Goal: Information Seeking & Learning: Learn about a topic

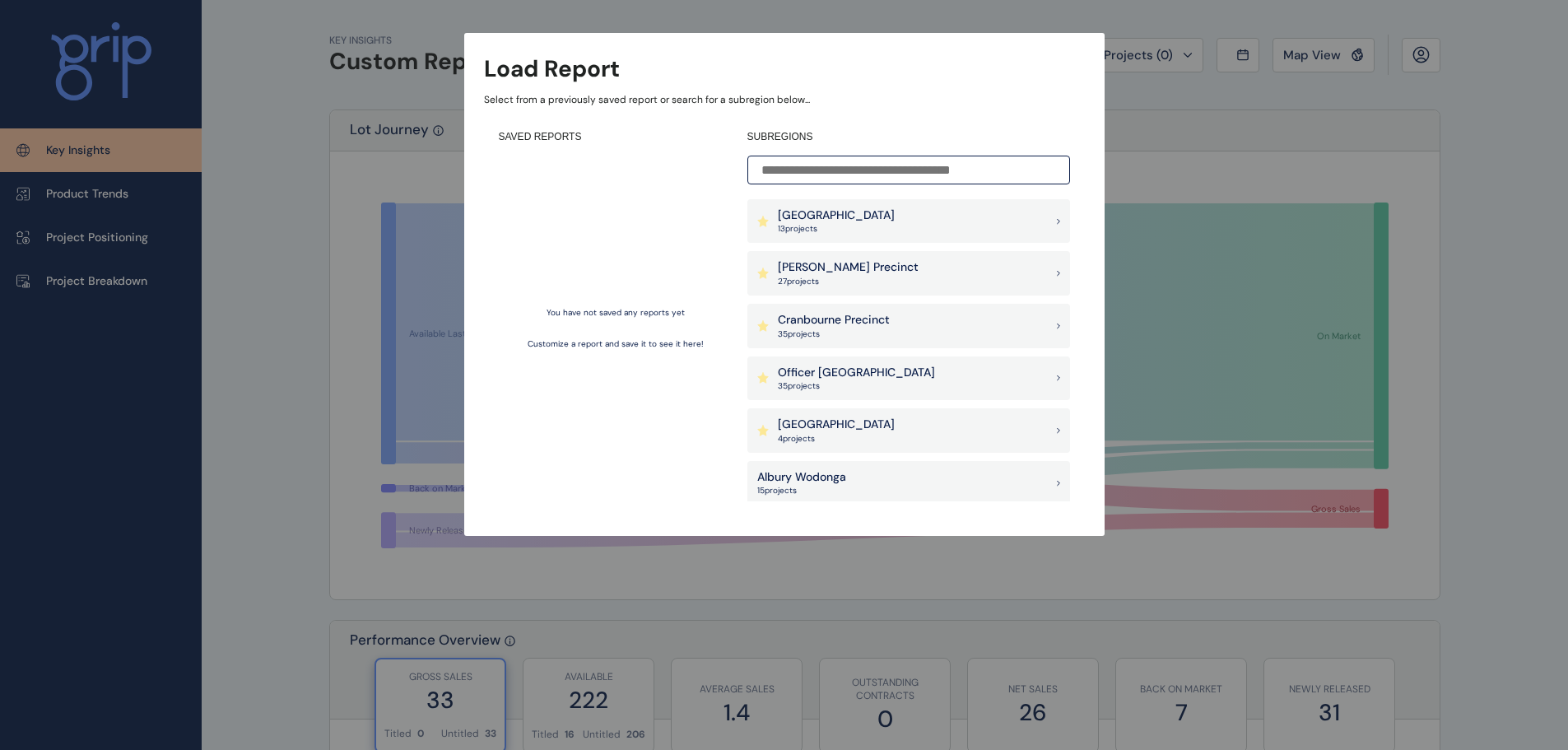
click at [844, 267] on p "[PERSON_NAME] Precinct" at bounding box center [848, 267] width 141 height 16
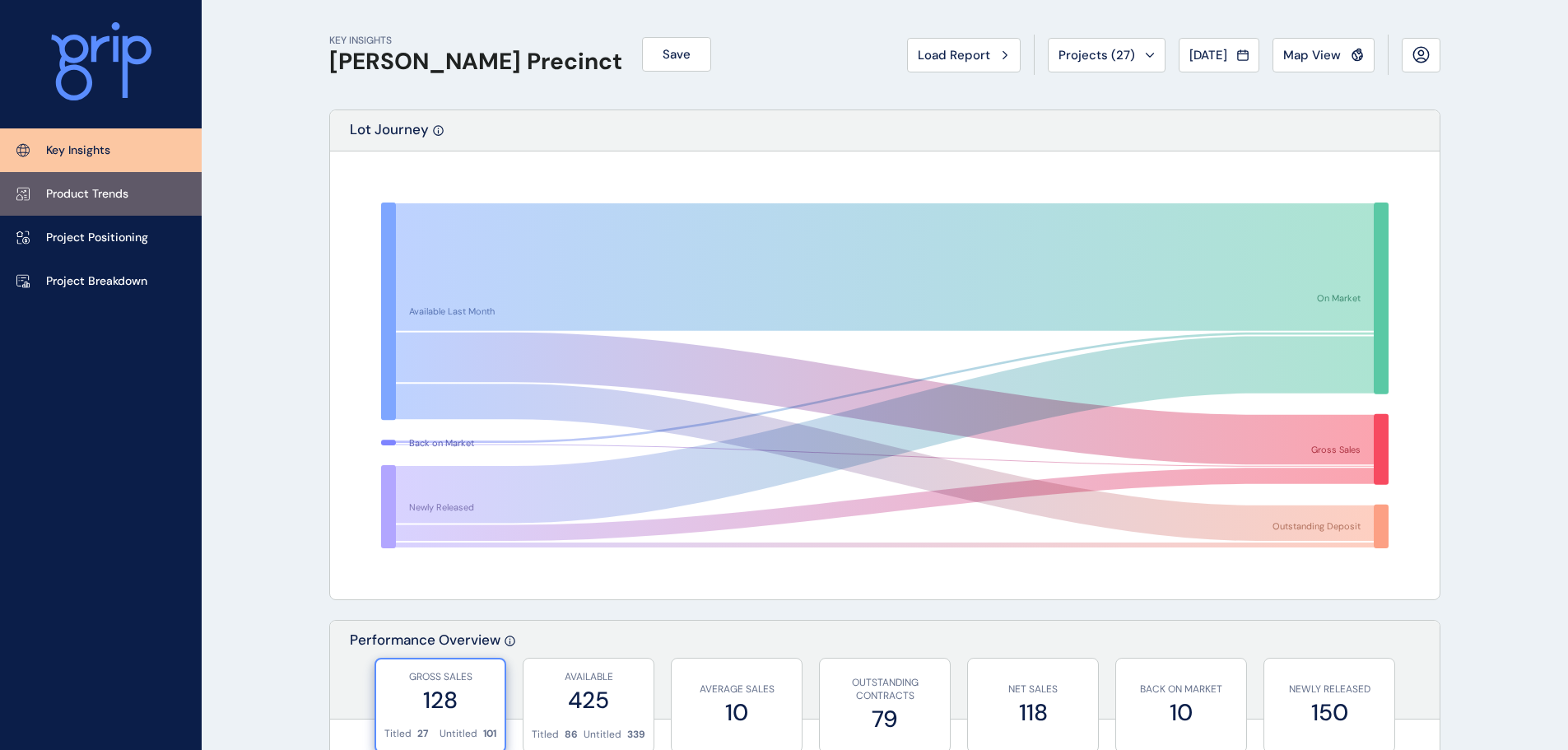
click at [95, 197] on p "Product Trends" at bounding box center [87, 193] width 82 height 16
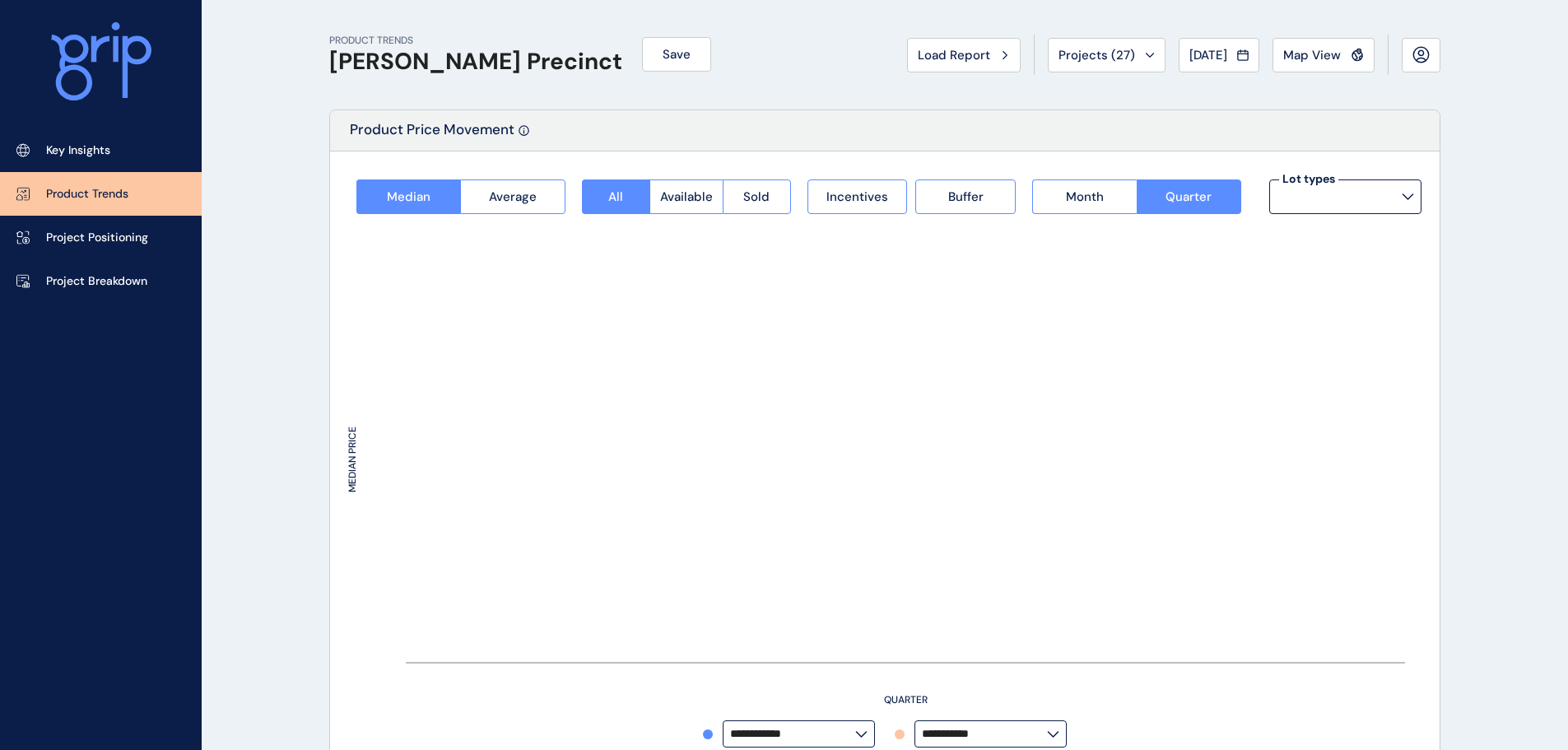
type input "**********"
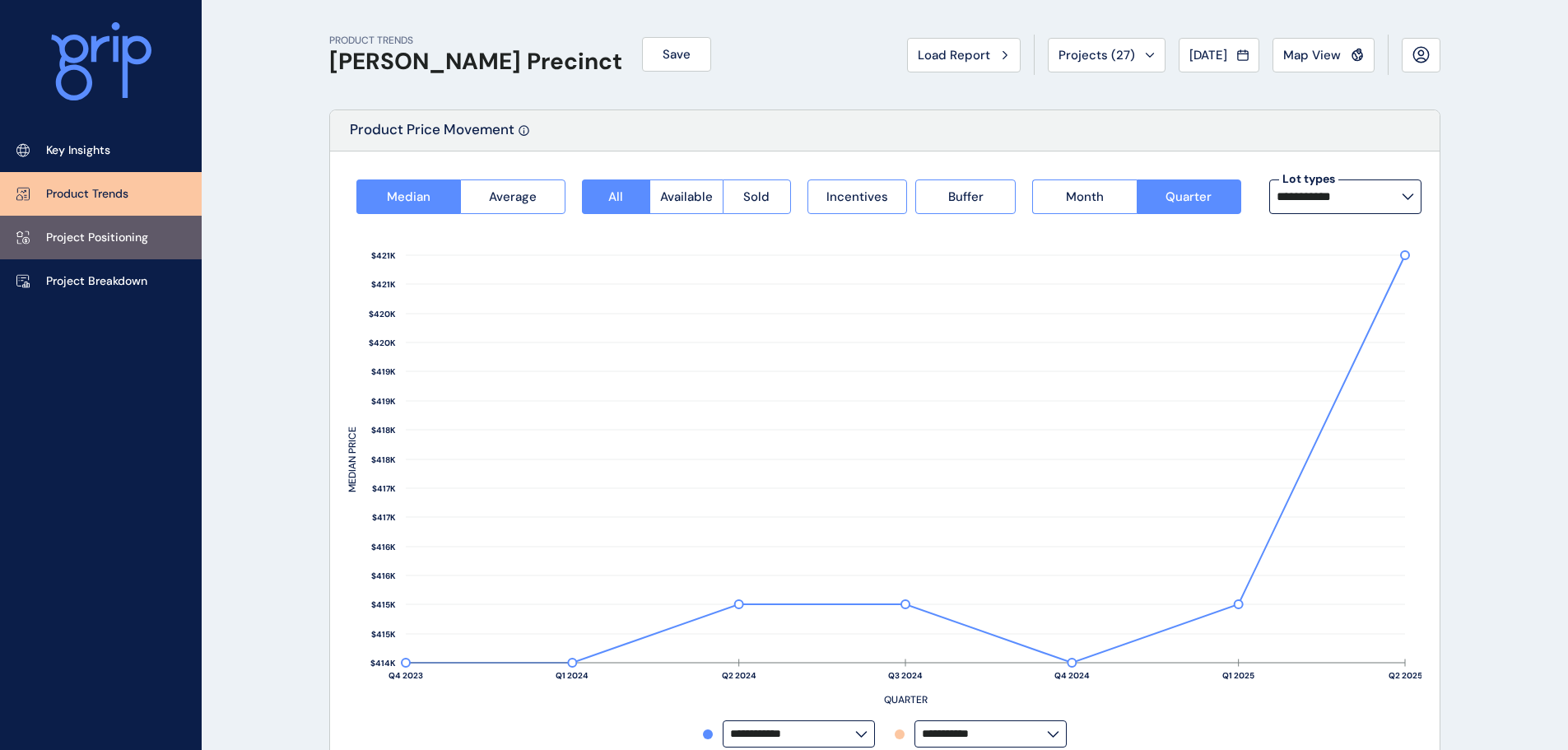
click at [124, 251] on link "Project Positioning" at bounding box center [101, 237] width 202 height 44
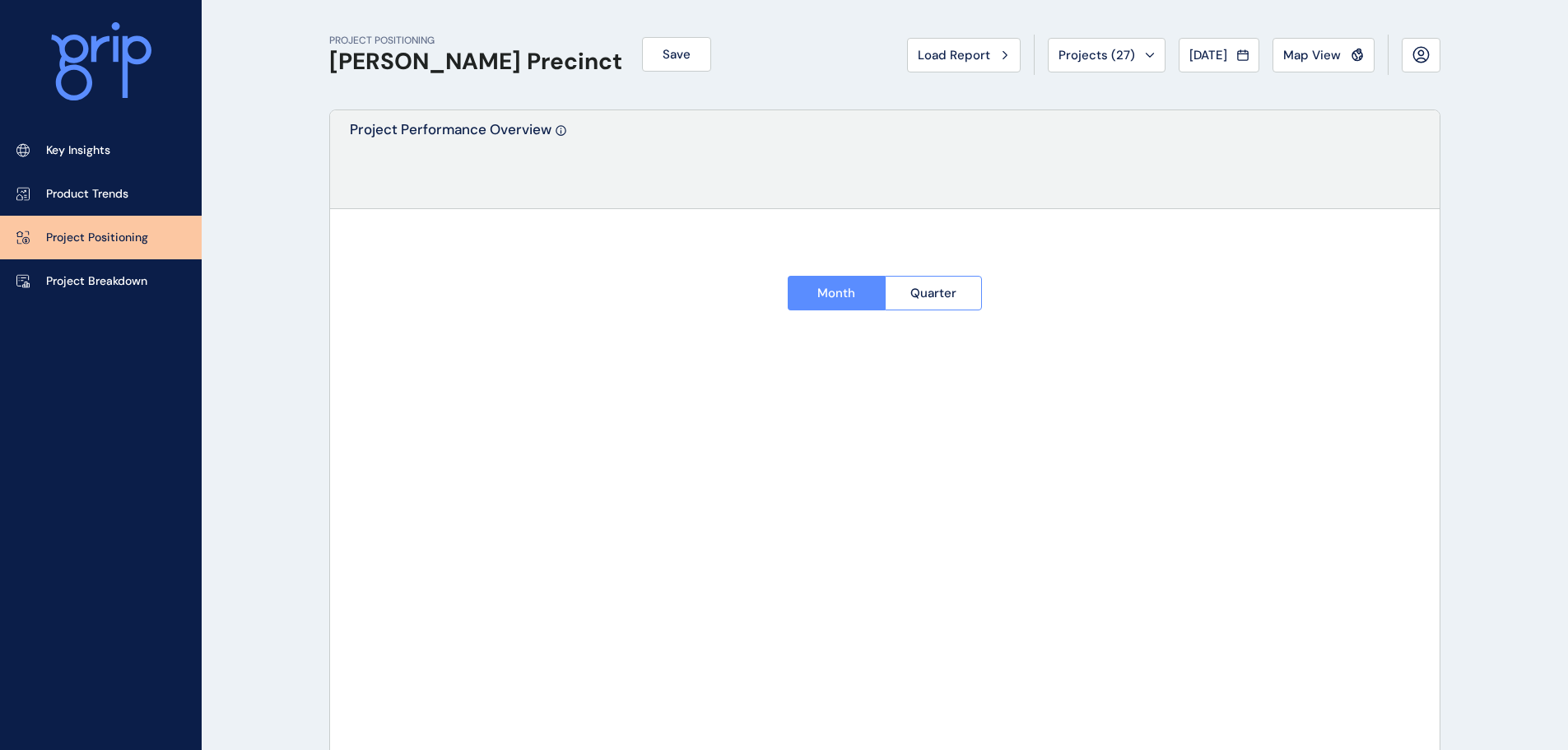
type input "********"
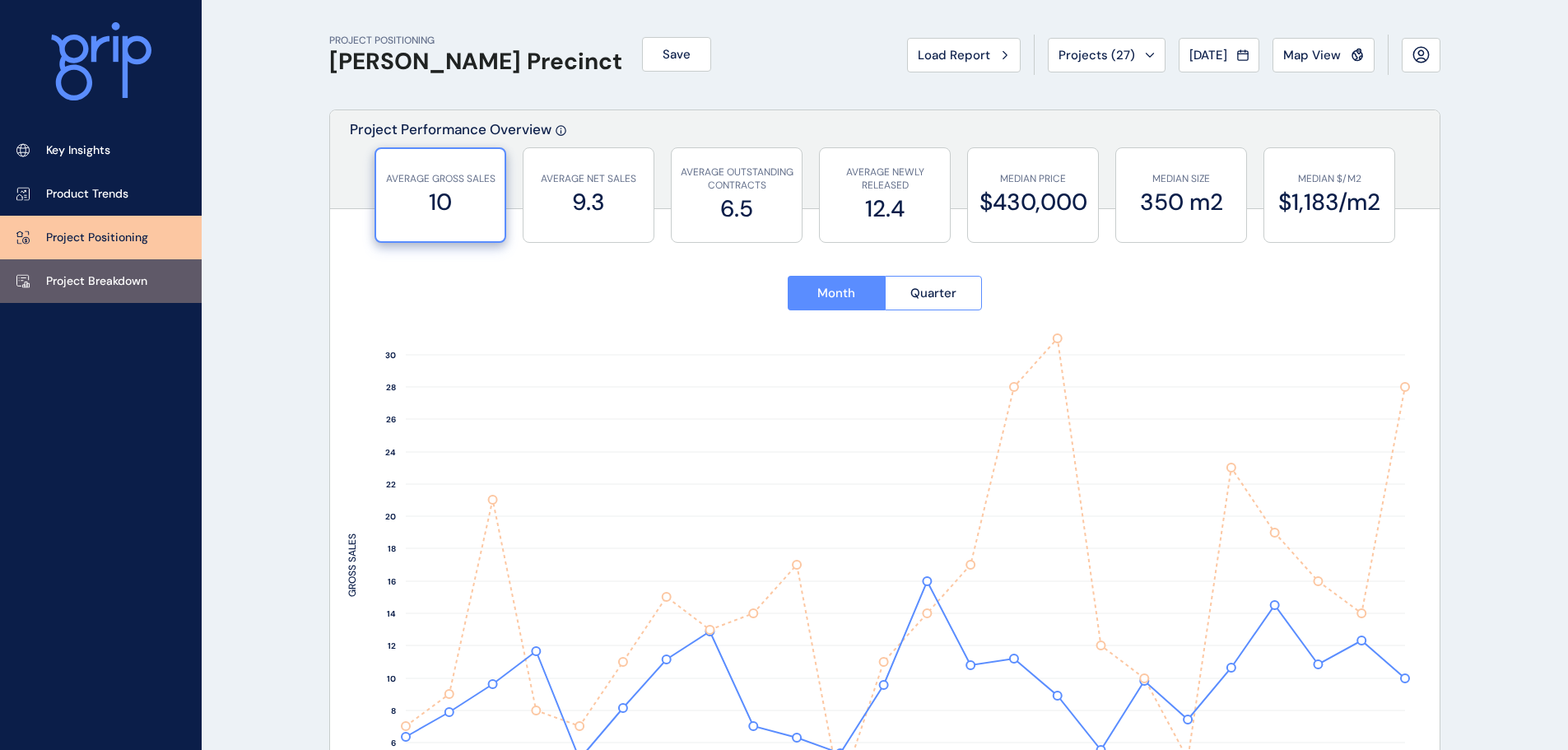
click at [121, 281] on p "Project Breakdown" at bounding box center [96, 281] width 101 height 16
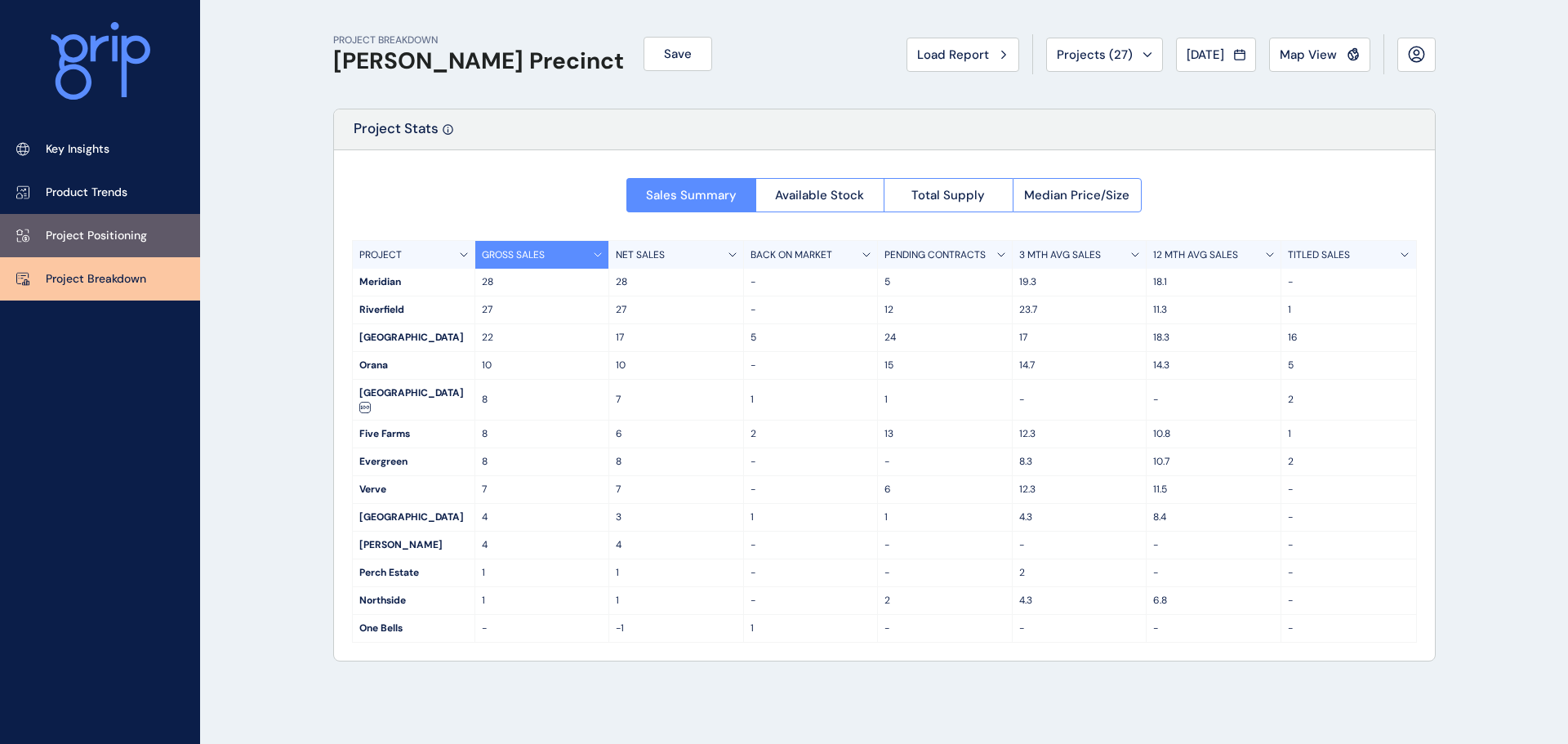
click at [65, 235] on p "Project Positioning" at bounding box center [95, 235] width 101 height 16
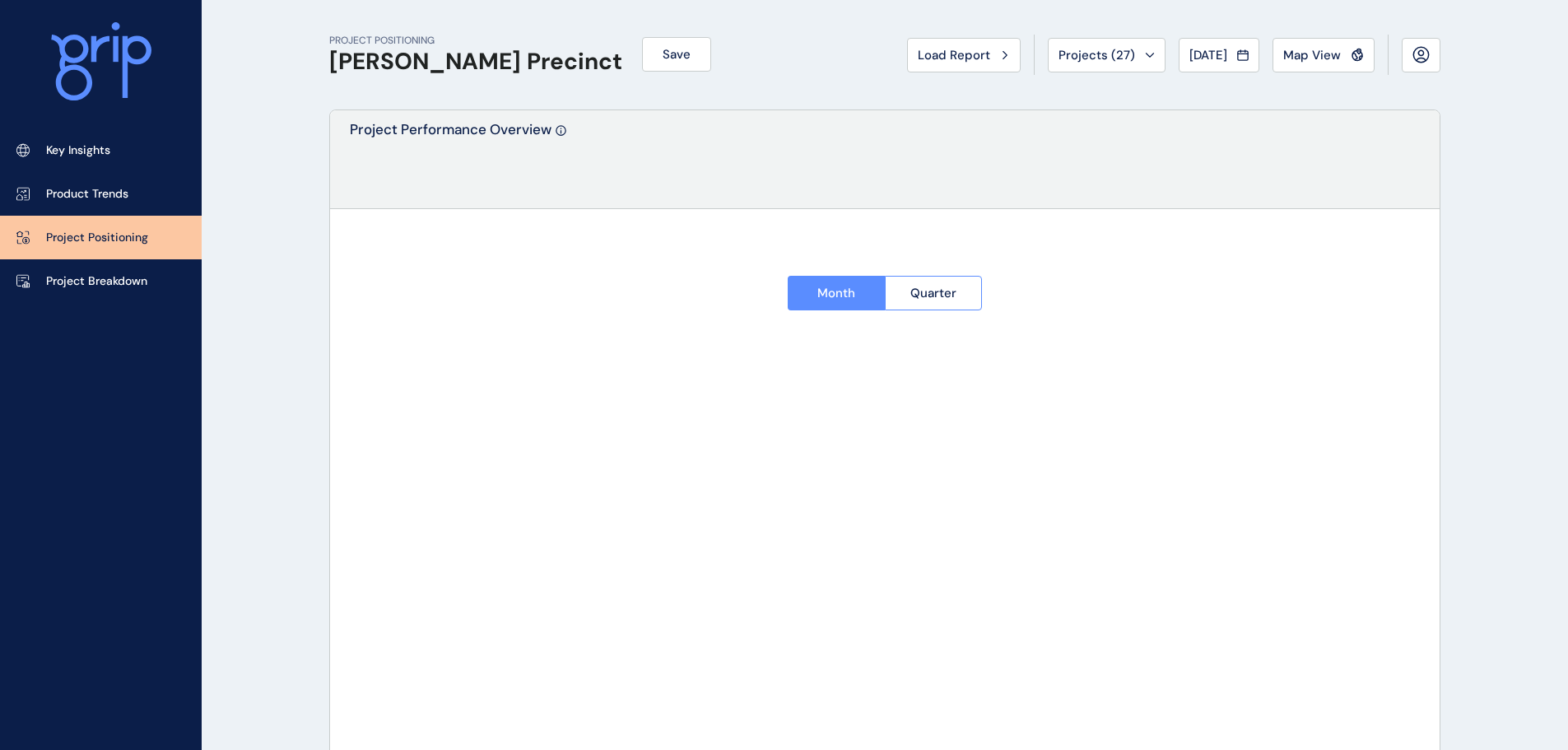
type input "********"
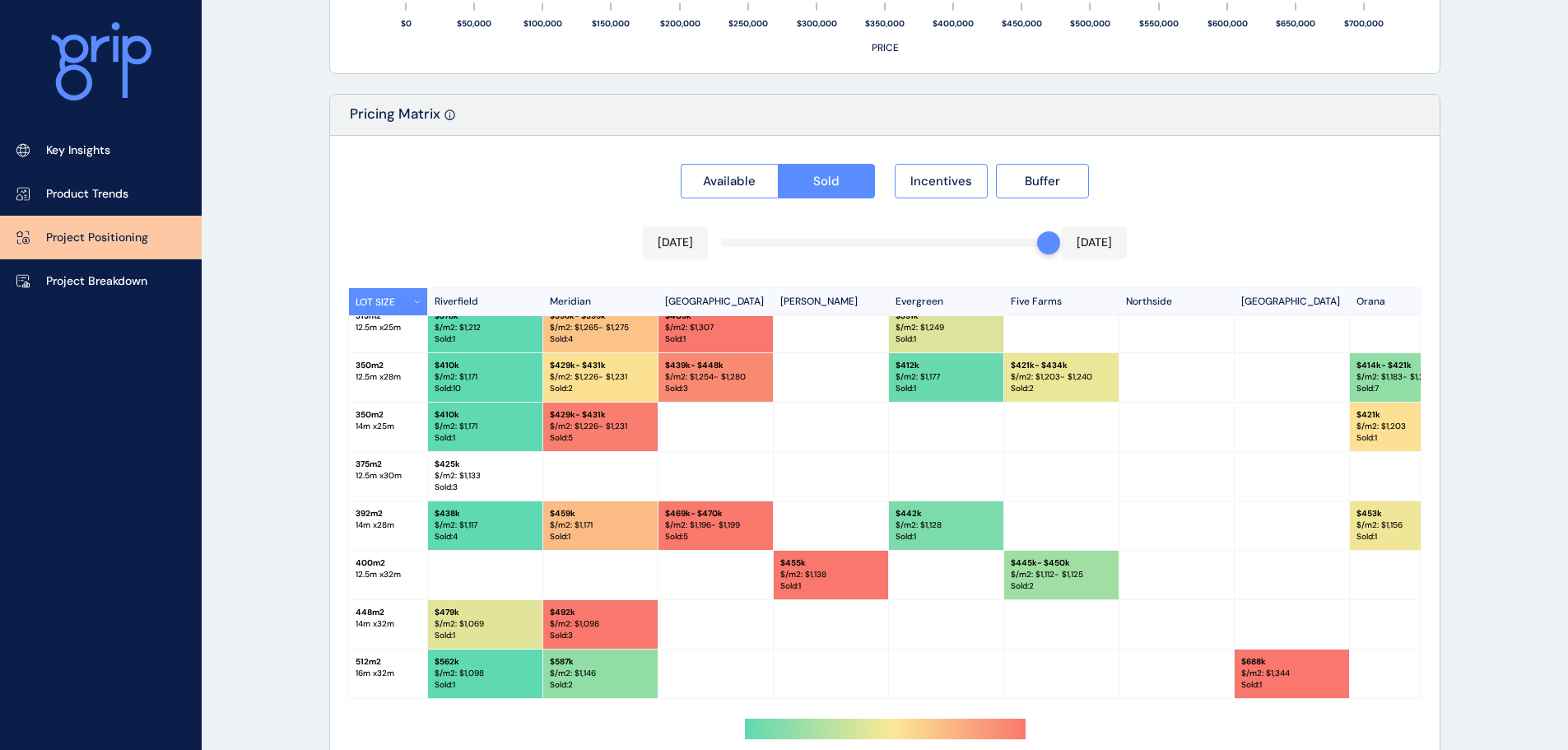
scroll to position [166, 0]
drag, startPoint x: 910, startPoint y: 692, endPoint x: 1079, endPoint y: 699, distance: 169.1
click at [1079, 699] on div "LOT SIZE [GEOGRAPHIC_DATA][PERSON_NAME] [GEOGRAPHIC_DATA] [GEOGRAPHIC_DATA] [GE…" at bounding box center [884, 493] width 1073 height 412
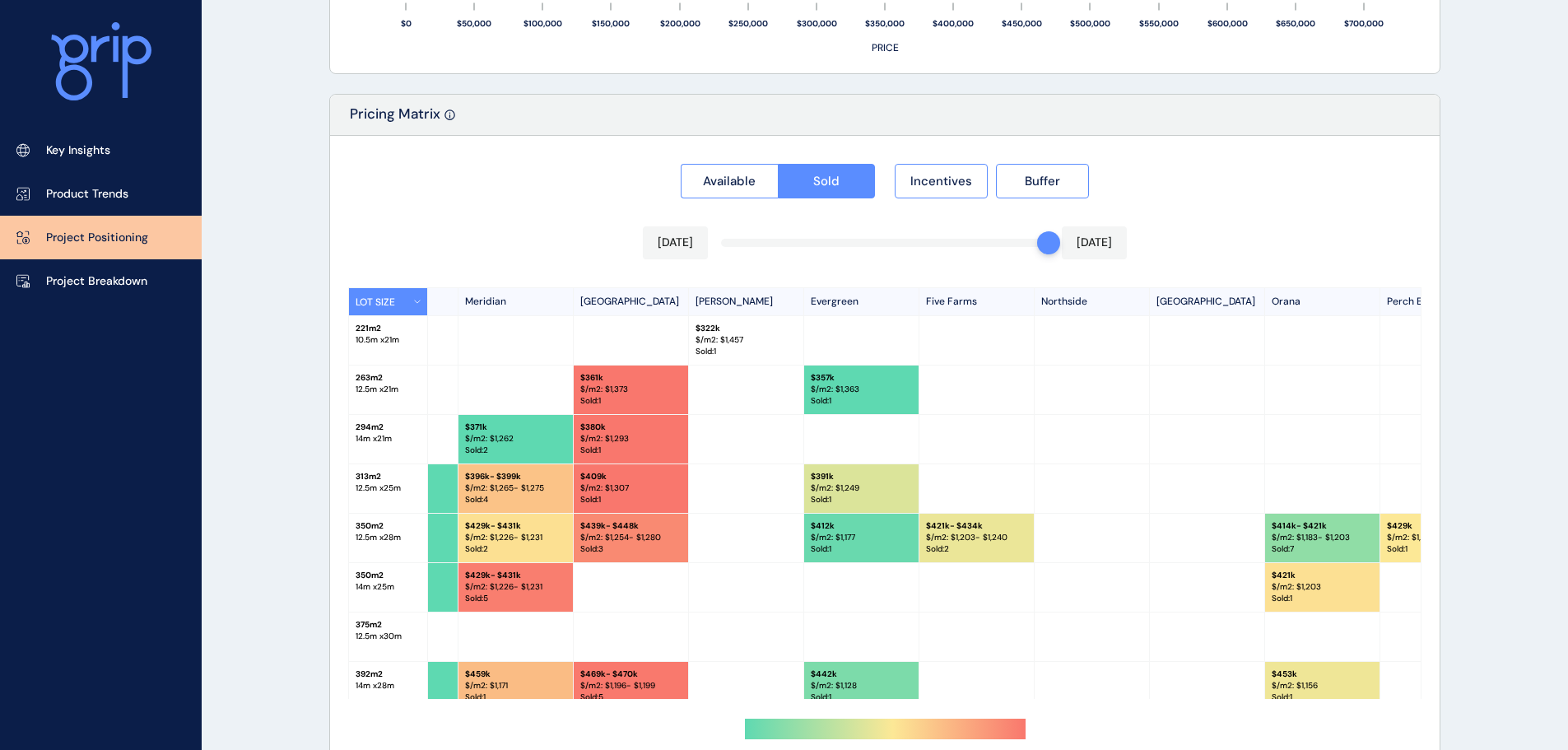
scroll to position [0, 0]
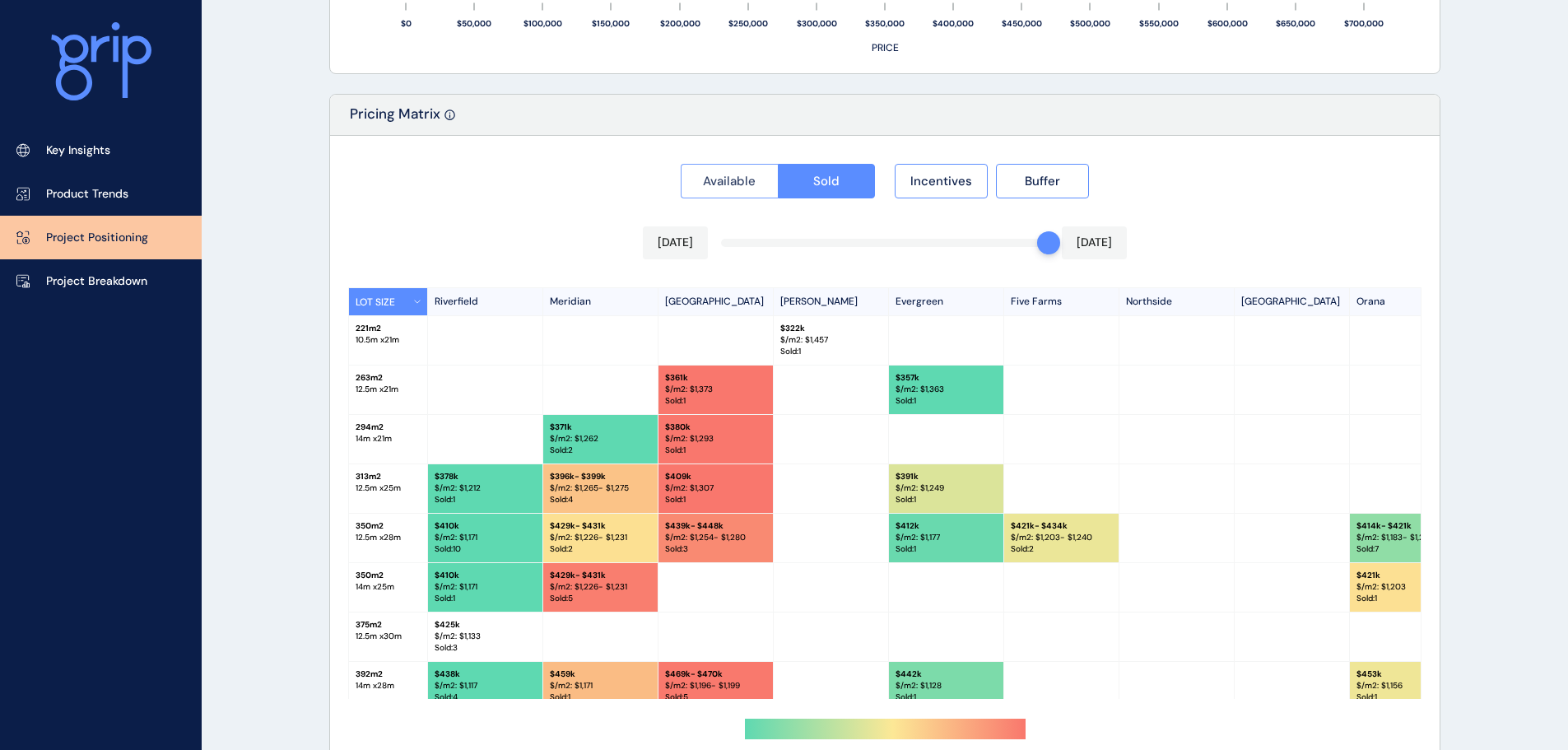
click at [743, 191] on button "Available" at bounding box center [729, 181] width 97 height 34
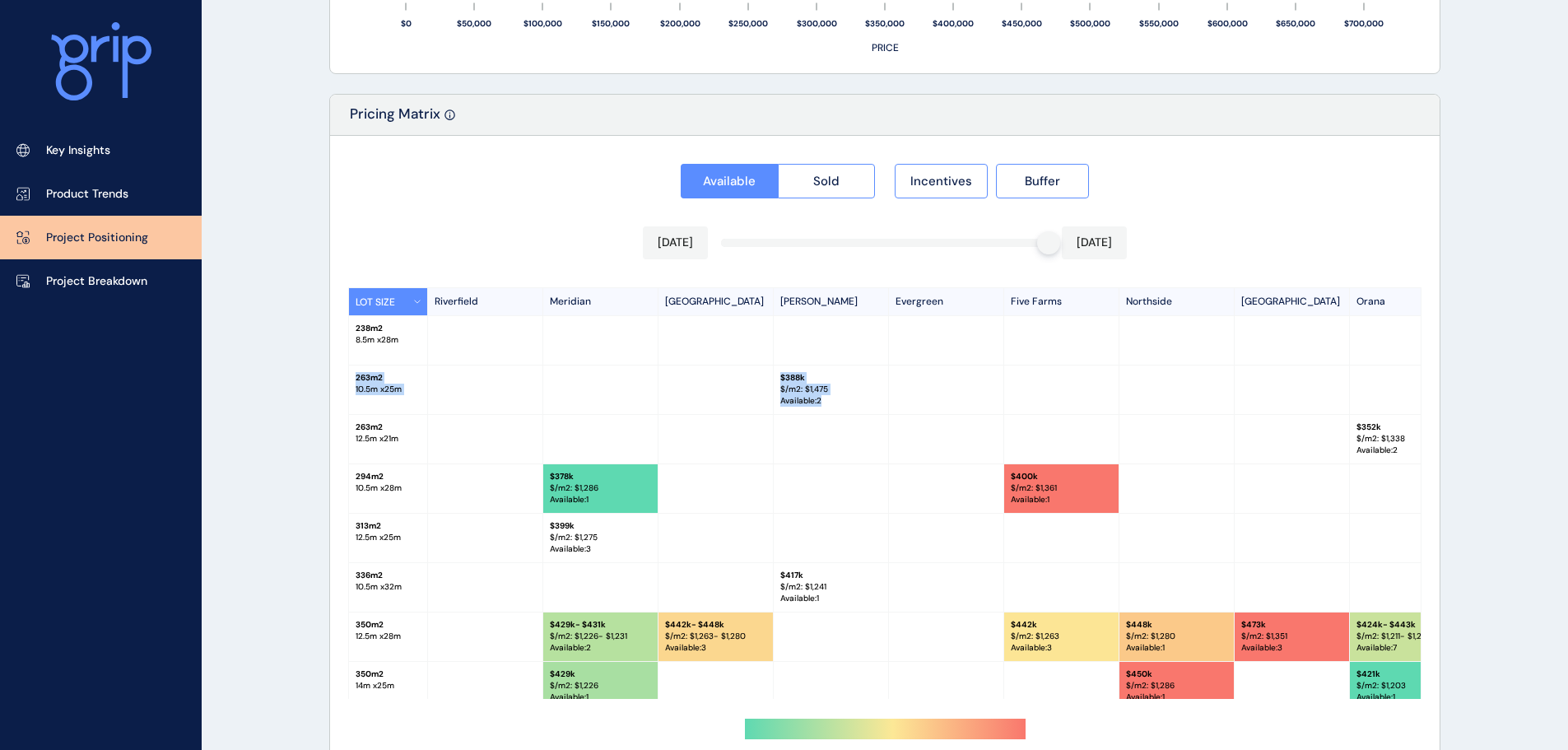
drag, startPoint x: 356, startPoint y: 383, endPoint x: 838, endPoint y: 396, distance: 482.2
click at [838, 396] on div "263 m2 10.5 m x 25 m $ 388k $/m2: $ 1,475 Available : 2" at bounding box center [1079, 391] width 1461 height 50
click at [838, 396] on p "Available : 2" at bounding box center [831, 401] width 101 height 11
drag, startPoint x: 779, startPoint y: 380, endPoint x: 828, endPoint y: 402, distance: 53.7
click at [828, 402] on div "$ 388k $/m2: $ 1,475 Available : 2" at bounding box center [831, 390] width 115 height 49
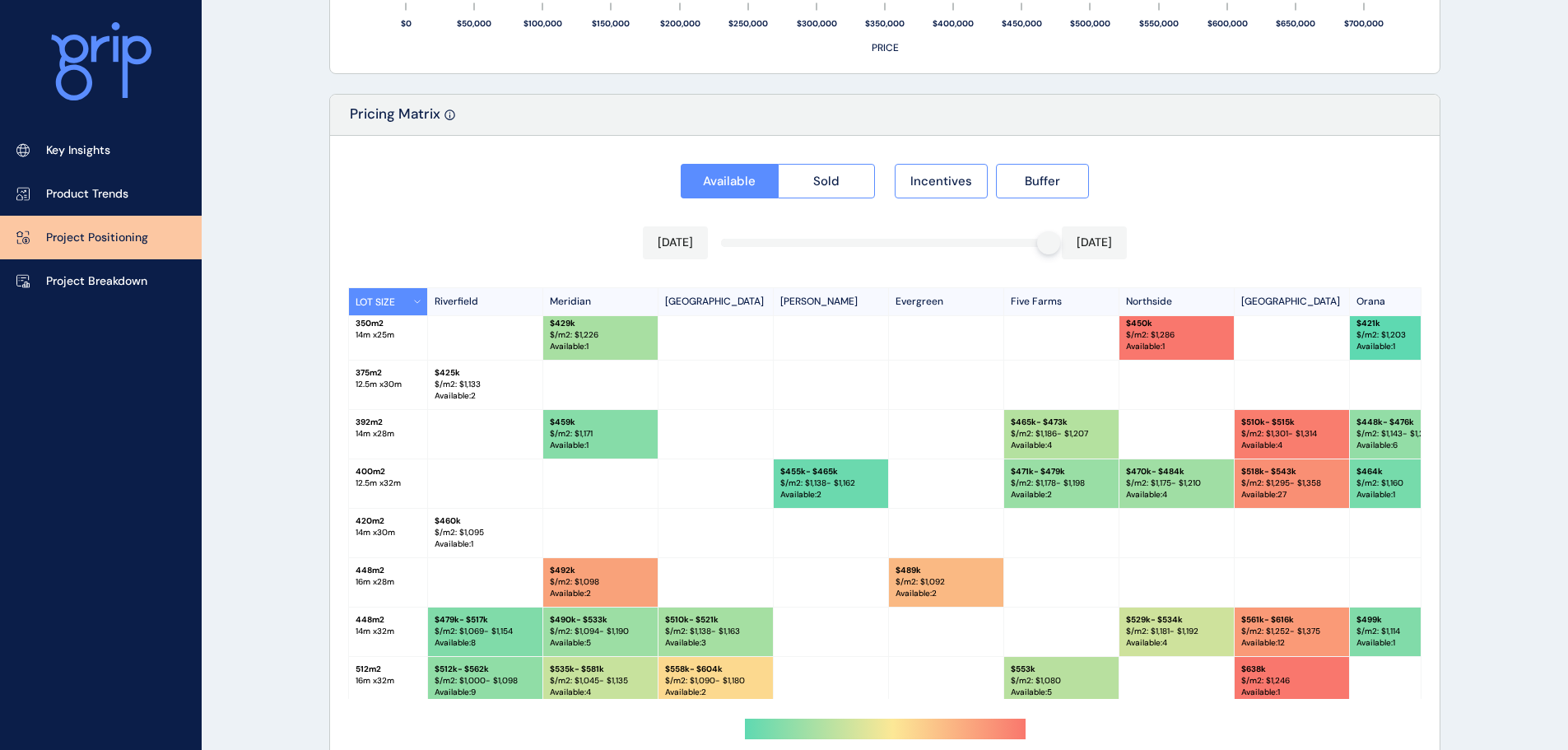
scroll to position [363, 0]
